Goal: Find specific page/section: Find specific page/section

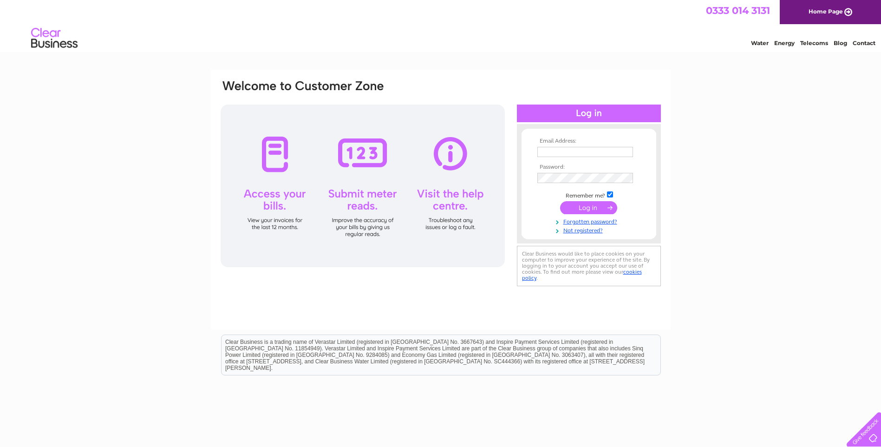
type input "accounts@enevate.co.uk"
click at [589, 211] on input "submit" at bounding box center [588, 207] width 57 height 13
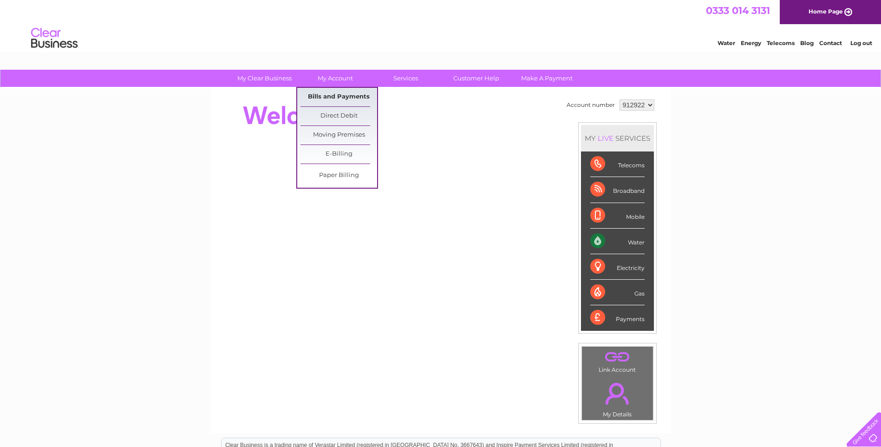
click at [334, 91] on link "Bills and Payments" at bounding box center [338, 97] width 77 height 19
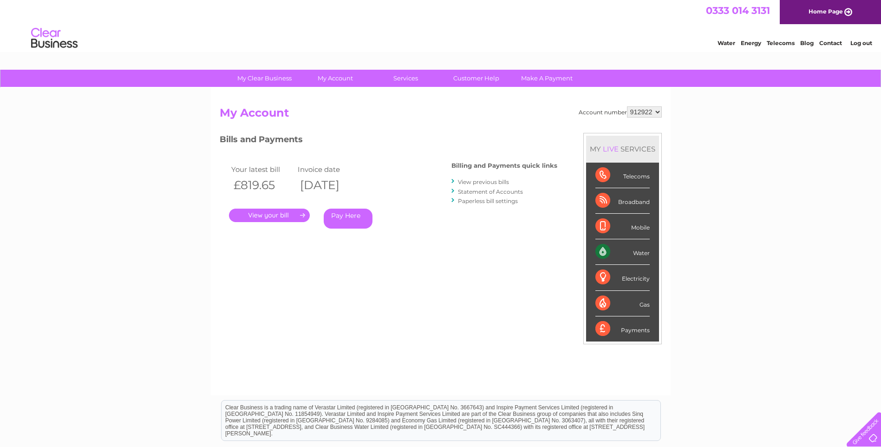
click at [289, 211] on link "." at bounding box center [269, 214] width 81 height 13
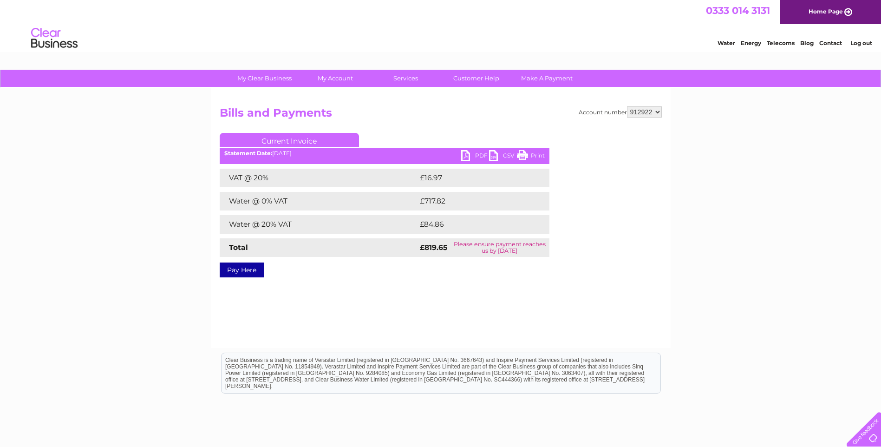
click at [470, 156] on link "PDF" at bounding box center [475, 156] width 28 height 13
